Goal: Information Seeking & Learning: Learn about a topic

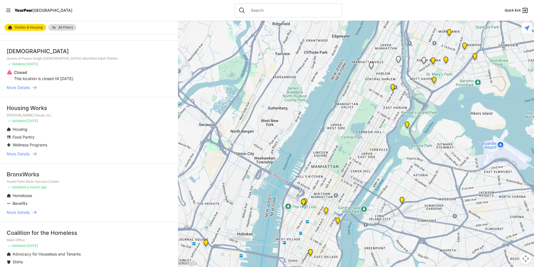
scroll to position [84, 0]
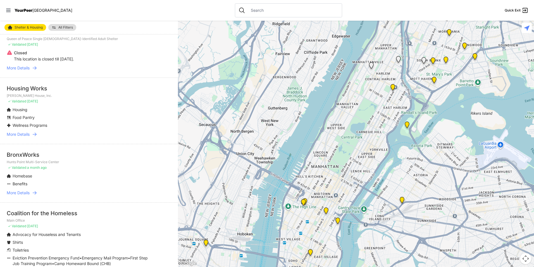
click at [22, 135] on span "More Details" at bounding box center [18, 134] width 23 height 6
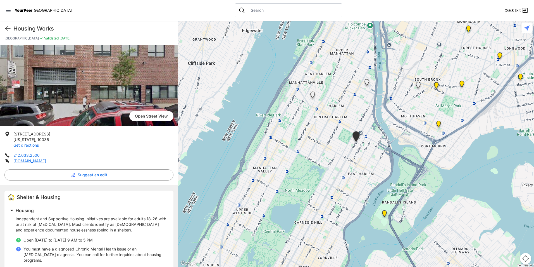
scroll to position [56, 0]
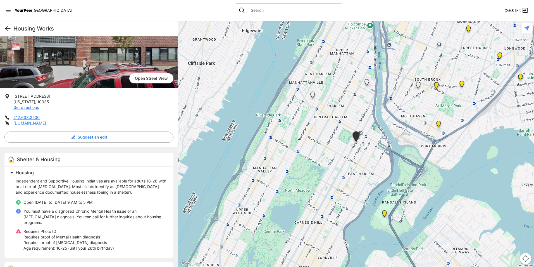
click at [5, 29] on icon at bounding box center [7, 28] width 7 height 7
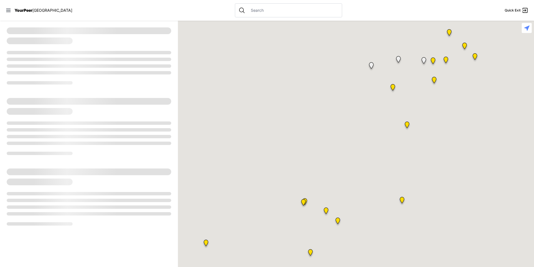
select select "recentlyUpdated"
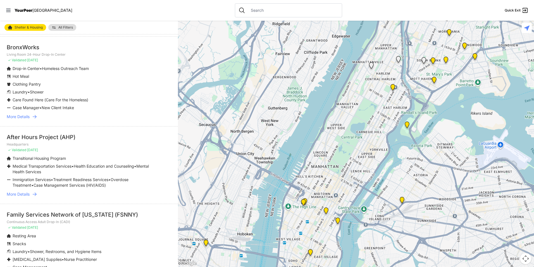
scroll to position [363, 0]
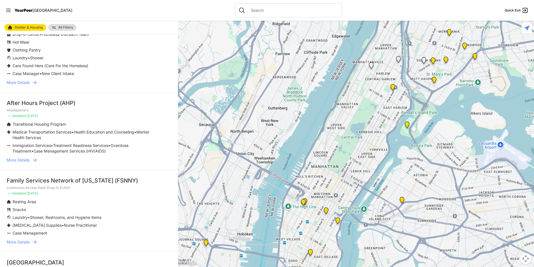
click at [29, 158] on span "More Details" at bounding box center [18, 160] width 23 height 6
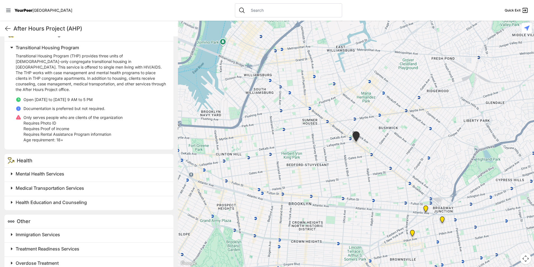
scroll to position [171, 0]
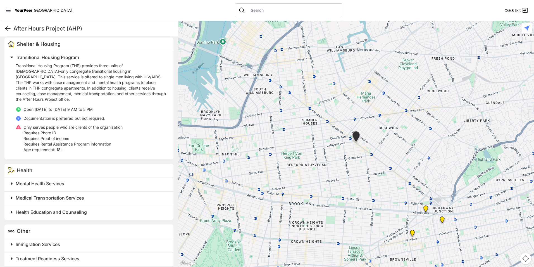
click at [11, 28] on icon at bounding box center [7, 28] width 7 height 7
select select "recentlyUpdated"
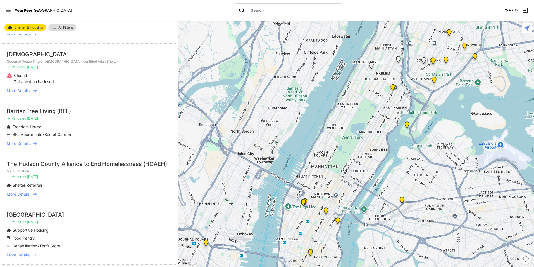
scroll to position [810, 0]
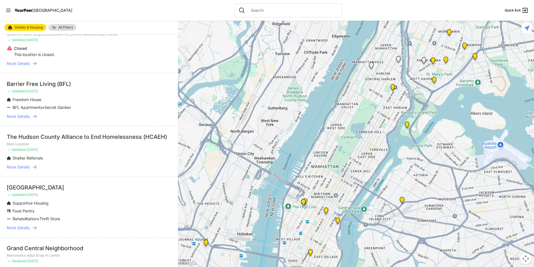
click at [24, 116] on span "More Details" at bounding box center [18, 116] width 23 height 6
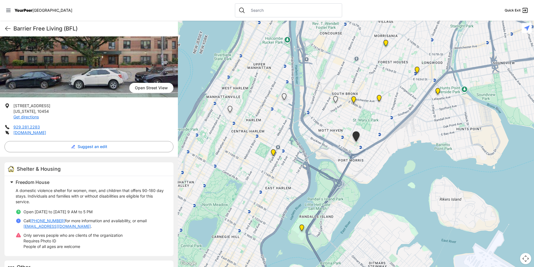
scroll to position [82, 0]
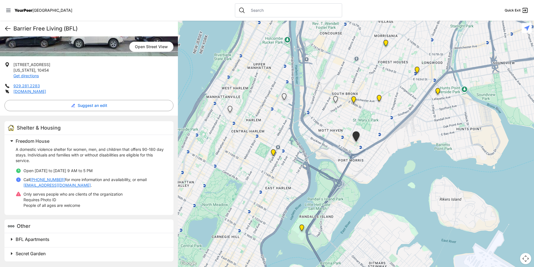
click at [7, 26] on icon at bounding box center [7, 28] width 7 height 7
select select "recentlyUpdated"
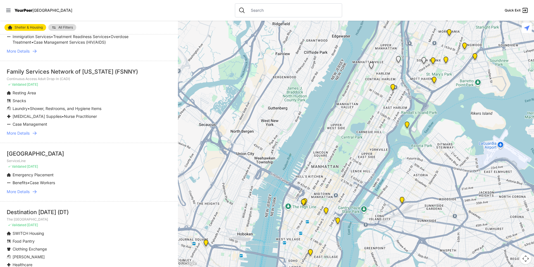
scroll to position [475, 0]
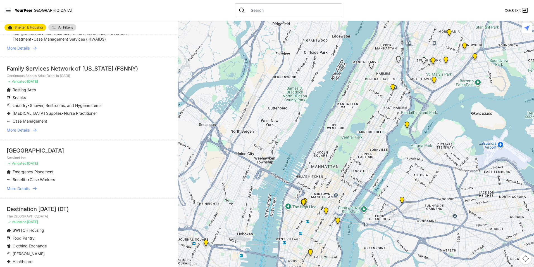
click at [29, 129] on span "More Details" at bounding box center [18, 130] width 23 height 6
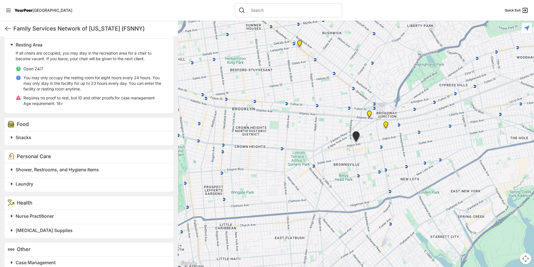
scroll to position [193, 0]
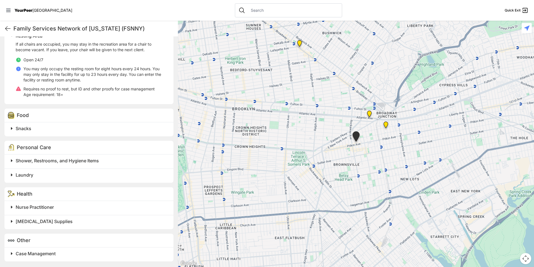
click at [11, 162] on span at bounding box center [82, 161] width 148 height 8
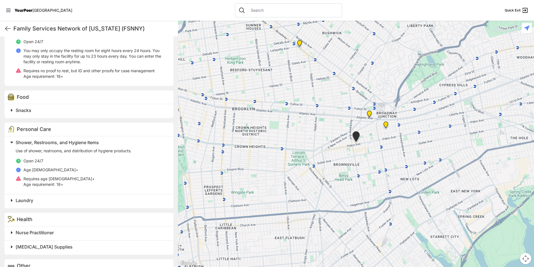
scroll to position [221, 0]
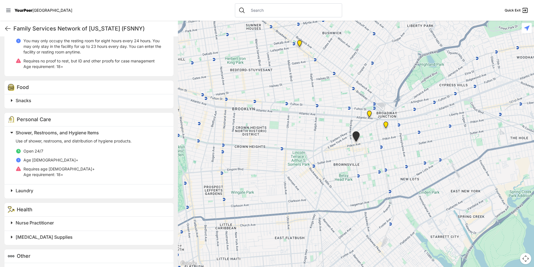
click at [12, 190] on span at bounding box center [82, 190] width 148 height 8
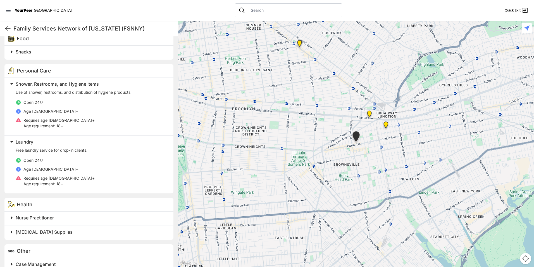
scroll to position [280, 0]
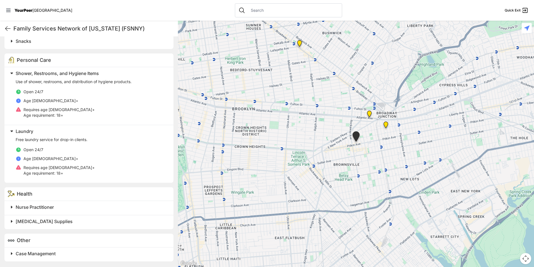
click at [10, 206] on span at bounding box center [82, 207] width 148 height 8
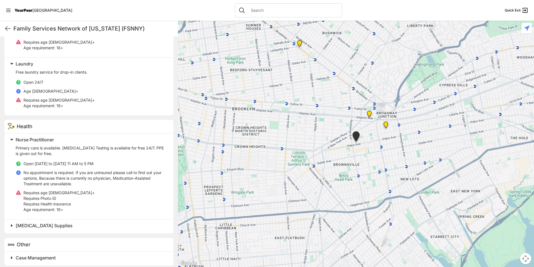
scroll to position [351, 0]
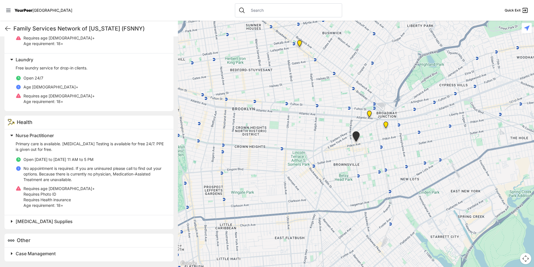
click at [12, 221] on span at bounding box center [82, 221] width 148 height 8
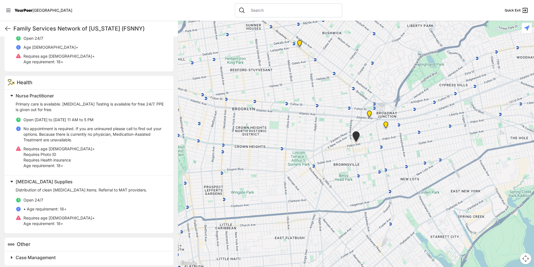
scroll to position [395, 0]
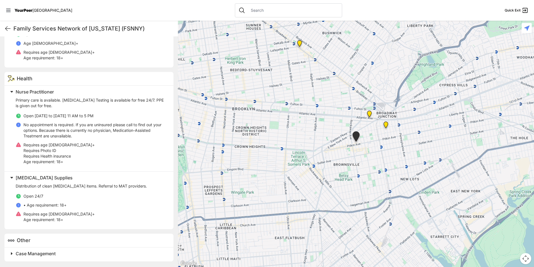
click at [10, 252] on span at bounding box center [82, 253] width 148 height 8
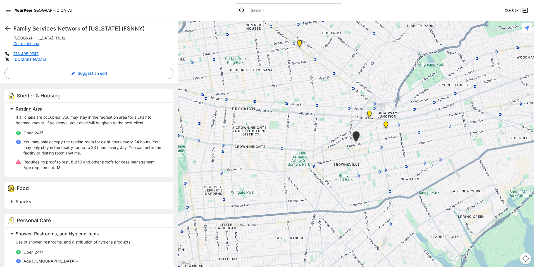
scroll to position [109, 0]
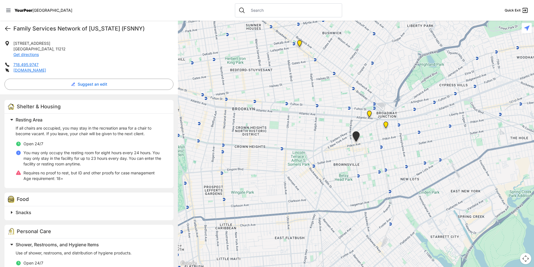
click at [8, 27] on icon at bounding box center [7, 28] width 7 height 7
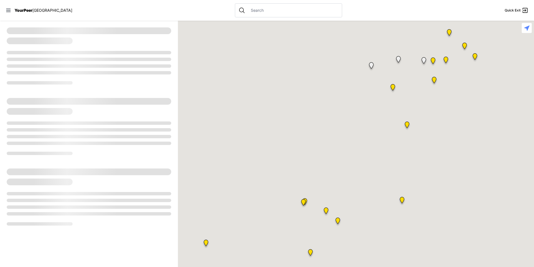
select select "recentlyUpdated"
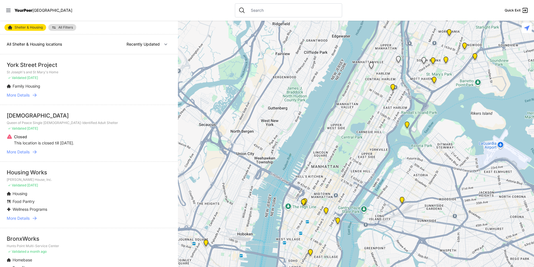
click at [8, 27] on img at bounding box center [10, 27] width 4 height 4
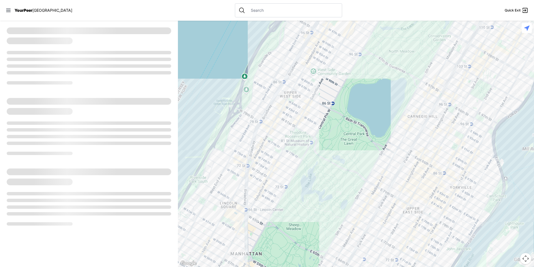
select select "recentlyUpdated"
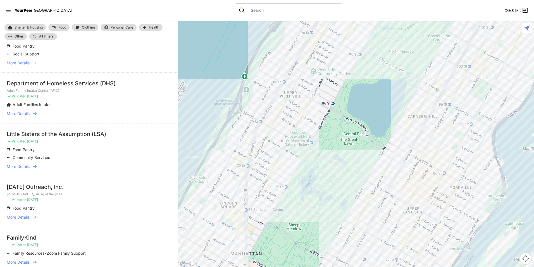
scroll to position [112, 0]
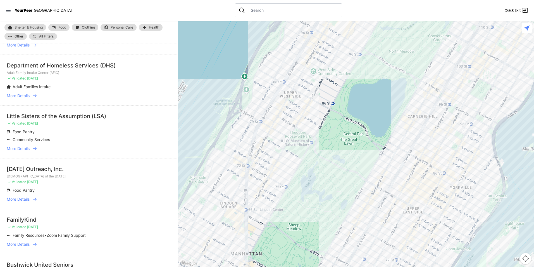
click at [12, 147] on span "More Details" at bounding box center [18, 149] width 23 height 6
click at [18, 147] on span "More Details" at bounding box center [18, 149] width 23 height 6
click at [30, 149] on link "More Details" at bounding box center [89, 149] width 165 height 6
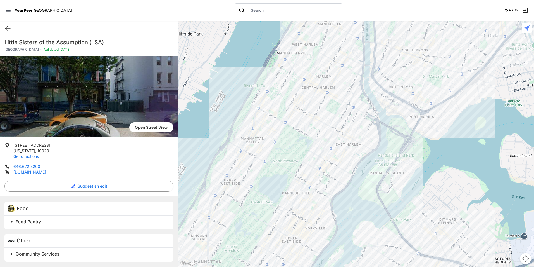
scroll to position [2, 0]
click at [6, 28] on icon at bounding box center [7, 29] width 5 height 4
select select "recentlyUpdated"
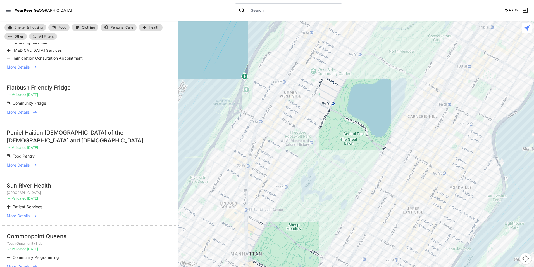
scroll to position [671, 0]
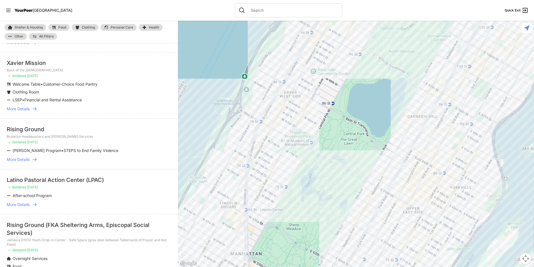
click at [23, 159] on span "More Details" at bounding box center [18, 160] width 23 height 6
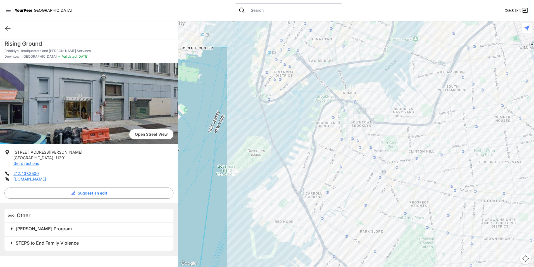
click at [4, 204] on div "Other [PERSON_NAME] Program STEPS to End Family Violence" at bounding box center [89, 229] width 178 height 53
click at [11, 227] on span at bounding box center [82, 228] width 148 height 8
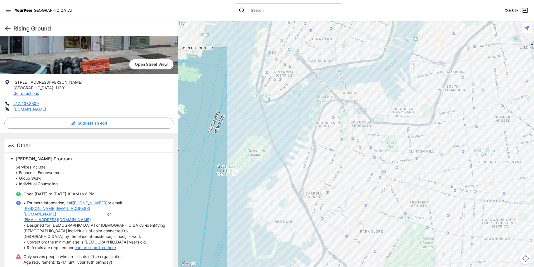
scroll to position [78, 0]
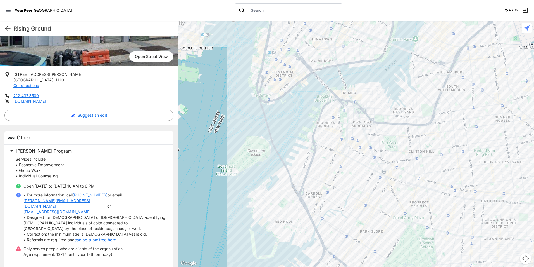
click at [12, 266] on span at bounding box center [82, 270] width 148 height 8
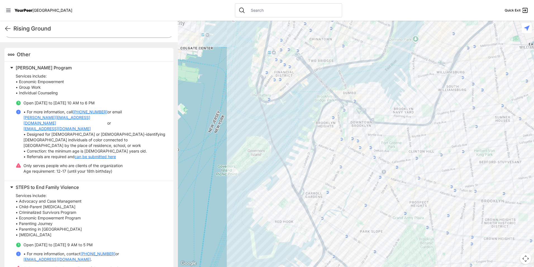
scroll to position [162, 0]
click at [8, 29] on icon at bounding box center [7, 28] width 7 height 7
select select "recentlyUpdated"
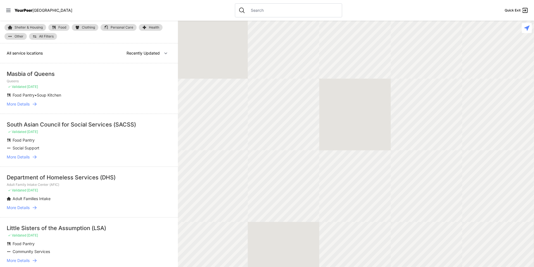
click at [8, 29] on img at bounding box center [10, 27] width 4 height 4
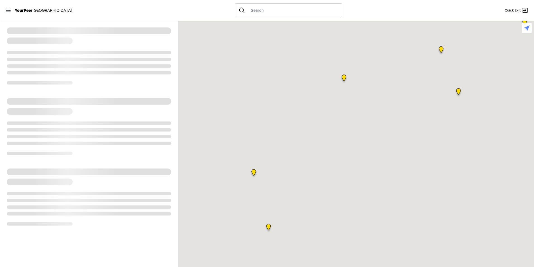
select select "recentlyUpdated"
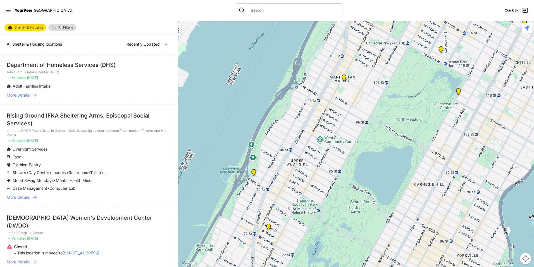
click at [59, 25] on link "All Filters" at bounding box center [62, 27] width 28 height 7
click at [58, 26] on div "Shelter & Housing All Filters All Shelter & Housing locations Nearby Recently U…" at bounding box center [89, 144] width 178 height 246
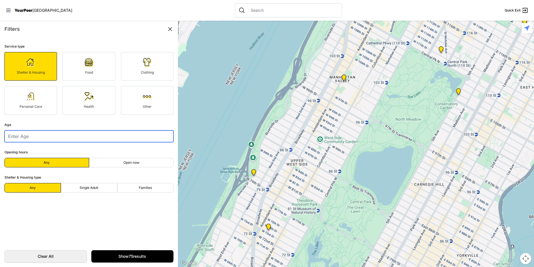
click at [74, 136] on input "number" at bounding box center [88, 136] width 169 height 12
type input "1"
click at [167, 135] on input "1" at bounding box center [88, 136] width 169 height 12
click at [139, 140] on input "1" at bounding box center [88, 136] width 169 height 12
type input "45"
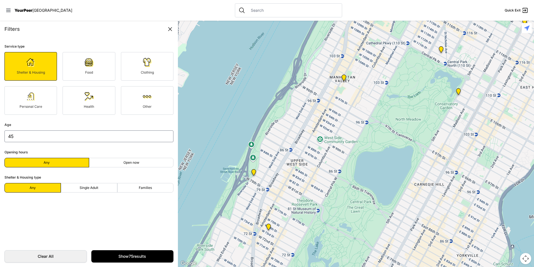
click at [102, 189] on label "Single Adult" at bounding box center [89, 188] width 56 height 10
click at [89, 188] on input "Single Adult" at bounding box center [89, 188] width 0 height 0
radio input "true"
select select "recentlyUpdated"
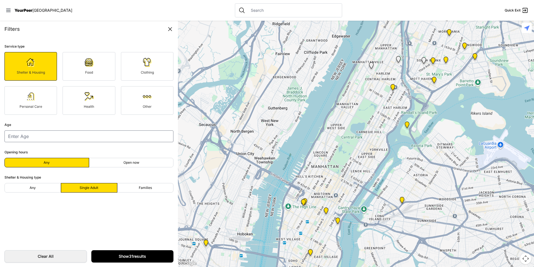
click at [124, 254] on link "Show 31 results" at bounding box center [132, 256] width 82 height 12
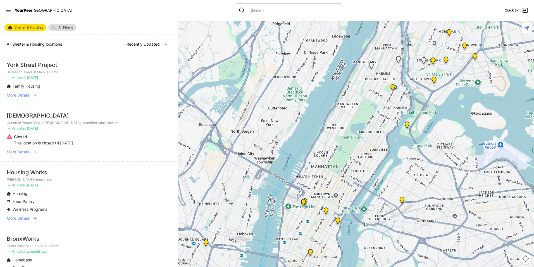
click at [66, 25] on link "All Filters" at bounding box center [62, 27] width 28 height 7
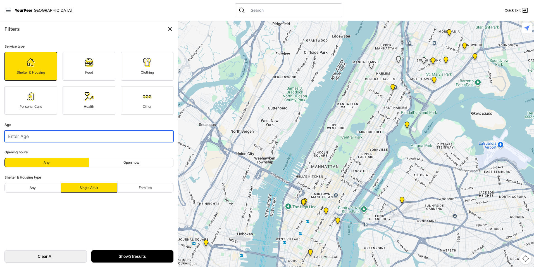
click at [106, 140] on input "number" at bounding box center [88, 136] width 169 height 12
type input "45"
click at [144, 102] on link "Other" at bounding box center [147, 100] width 53 height 29
select select "recentlyUpdated"
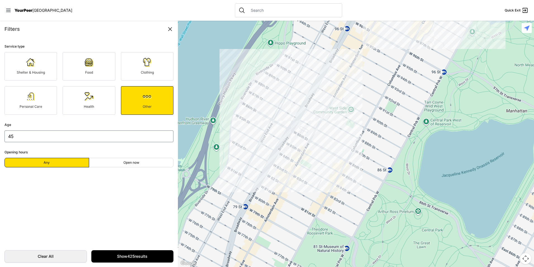
click at [46, 72] on div "Shelter & Housing" at bounding box center [30, 72] width 41 height 4
select select "recentlyUpdated"
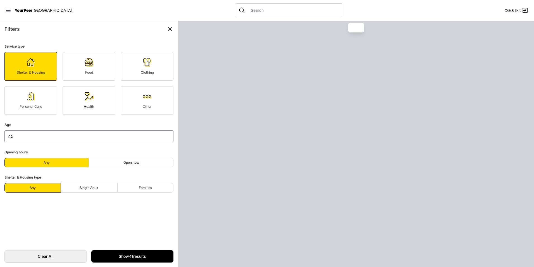
click at [102, 188] on label "Single Adult" at bounding box center [89, 188] width 56 height 10
click at [89, 188] on input "Single Adult" at bounding box center [89, 188] width 0 height 0
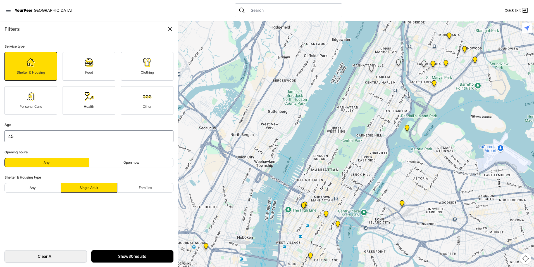
click at [128, 257] on link "Show 30 results" at bounding box center [132, 256] width 82 height 12
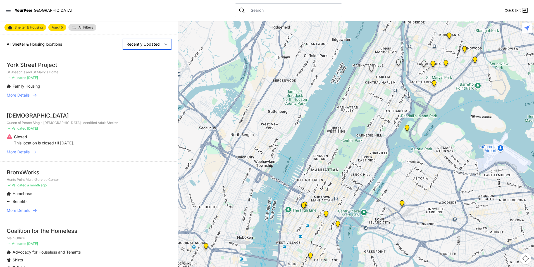
click at [148, 45] on select "Nearby Recently Updated Most Services" at bounding box center [147, 44] width 48 height 11
click at [123, 39] on select "Nearby Recently Updated Most Services" at bounding box center [147, 44] width 48 height 11
select select "mostServices"
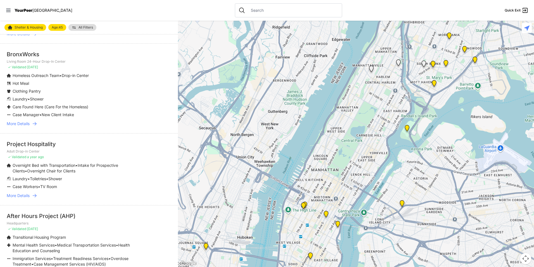
scroll to position [279, 0]
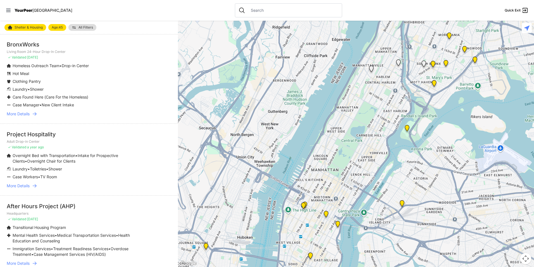
click at [25, 187] on span "More Details" at bounding box center [18, 186] width 23 height 6
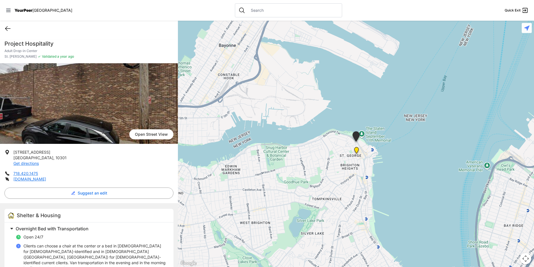
click at [8, 26] on icon at bounding box center [7, 28] width 7 height 7
select select "mostServices"
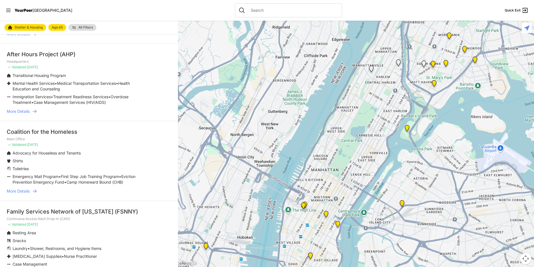
scroll to position [447, 0]
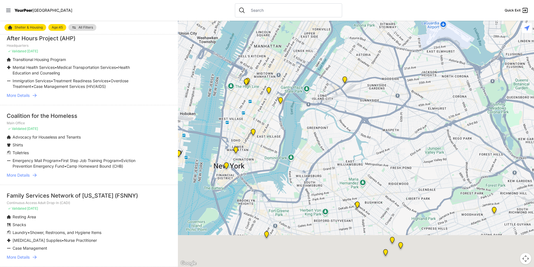
drag, startPoint x: 470, startPoint y: 194, endPoint x: 411, endPoint y: 69, distance: 138.0
click at [412, 55] on div at bounding box center [356, 144] width 356 height 246
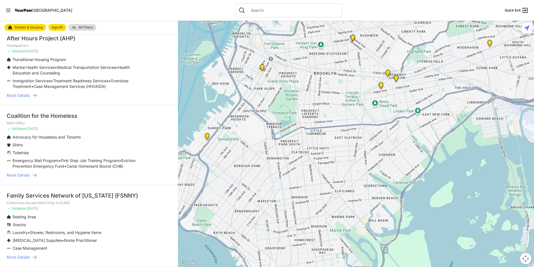
drag, startPoint x: 433, startPoint y: 174, endPoint x: 430, endPoint y: 51, distance: 123.0
click at [430, 51] on div at bounding box center [356, 144] width 356 height 246
click at [262, 66] on img at bounding box center [262, 67] width 7 height 9
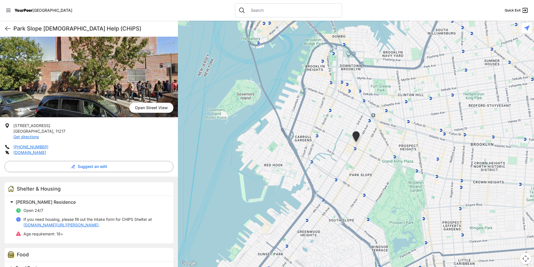
scroll to position [49, 0]
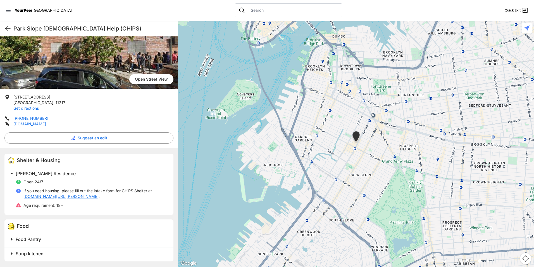
click at [50, 196] on link "[DOMAIN_NAME][URL][PERSON_NAME]" at bounding box center [60, 196] width 75 height 6
click at [7, 26] on icon at bounding box center [7, 28] width 7 height 7
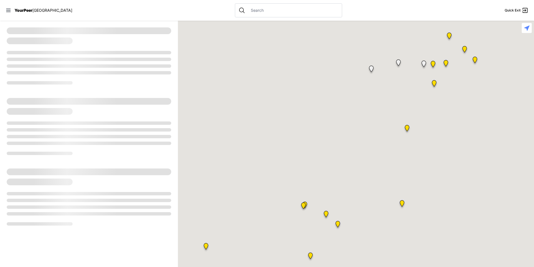
select select "mostServices"
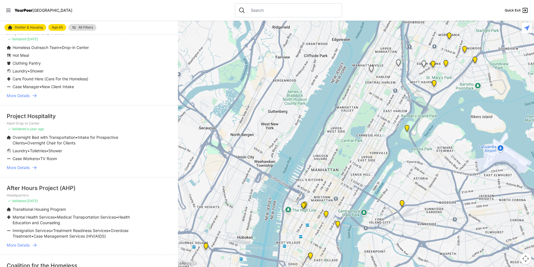
scroll to position [307, 0]
